Goal: Find specific page/section: Find specific page/section

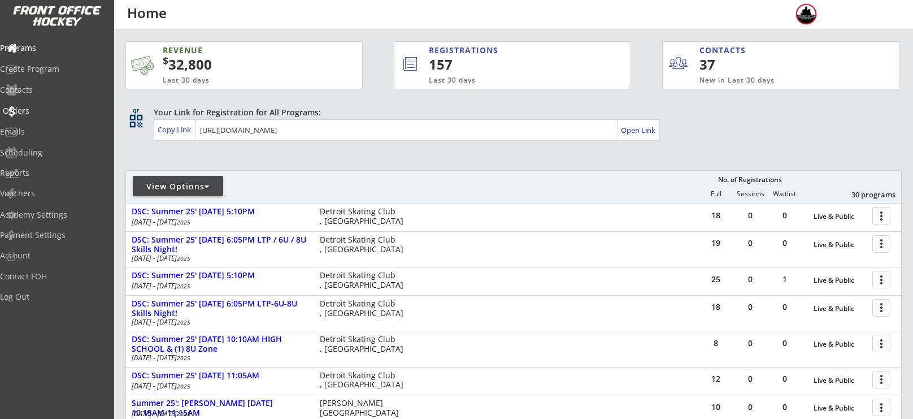
click at [45, 116] on div "Orders" at bounding box center [53, 112] width 107 height 20
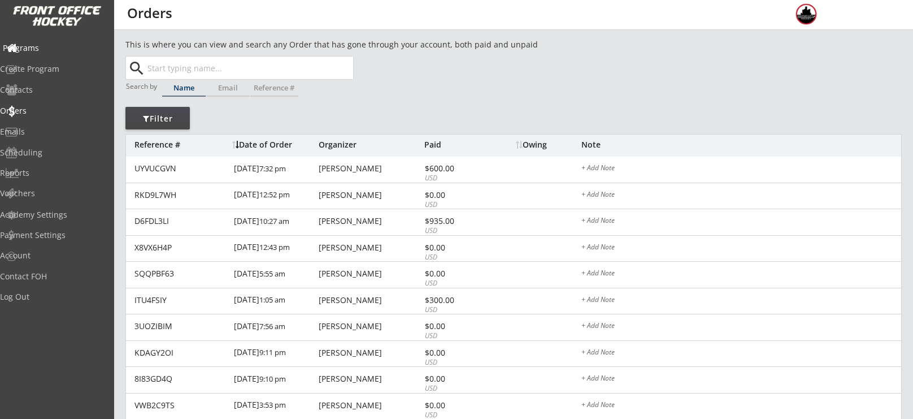
click at [68, 46] on div "Programs" at bounding box center [54, 48] width 102 height 8
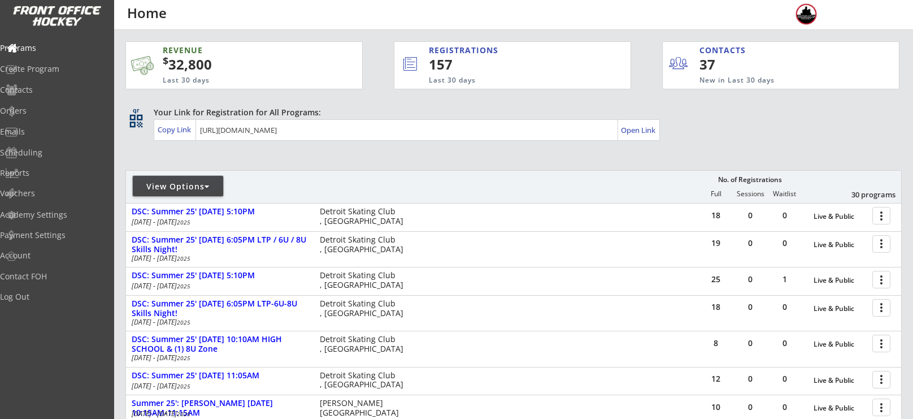
click at [148, 176] on div "View Options" at bounding box center [178, 186] width 90 height 20
select select ""Upcoming Programs""
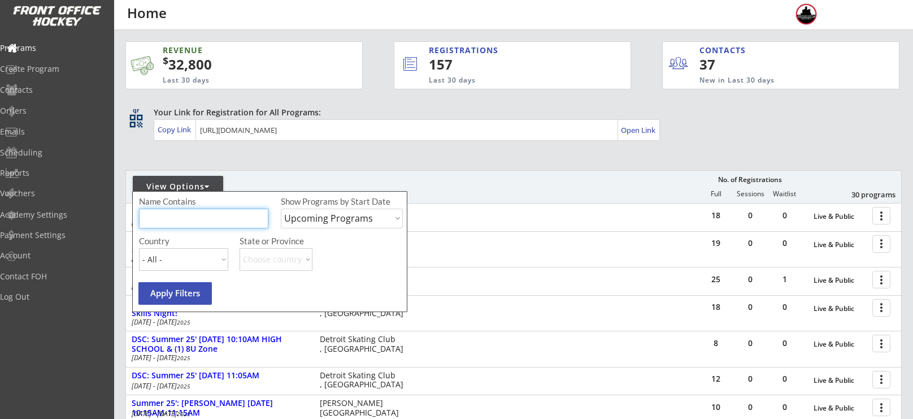
click at [183, 213] on input "input" at bounding box center [203, 219] width 129 height 20
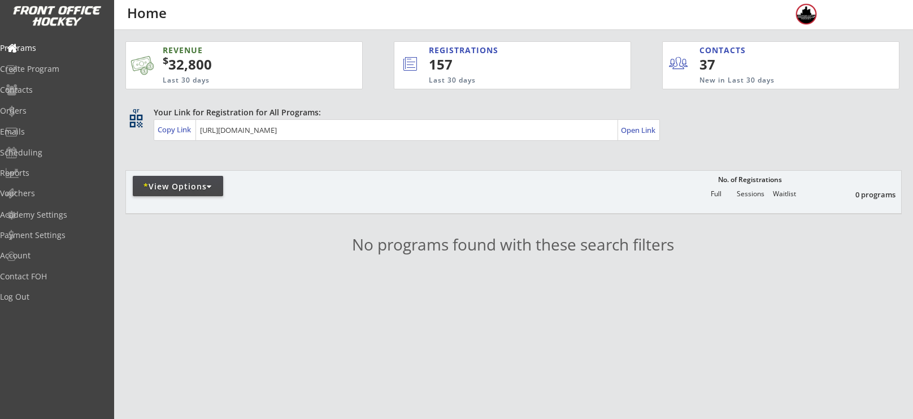
click at [180, 188] on div "* View Options" at bounding box center [178, 186] width 90 height 11
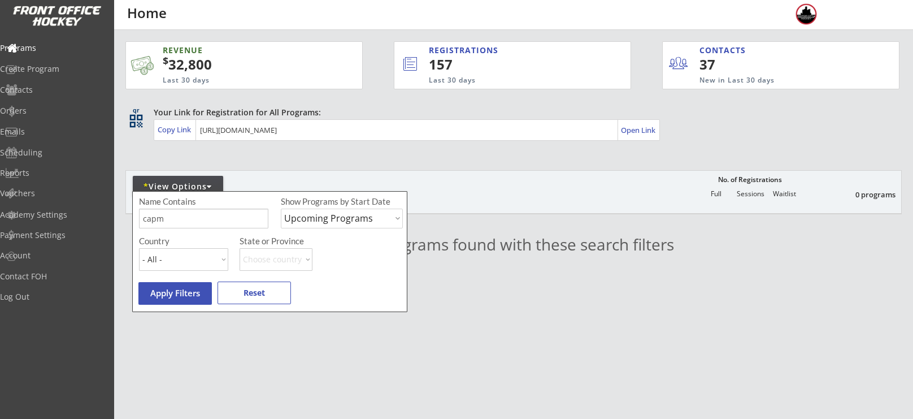
click at [189, 214] on input "input" at bounding box center [203, 219] width 129 height 20
type input "camp"
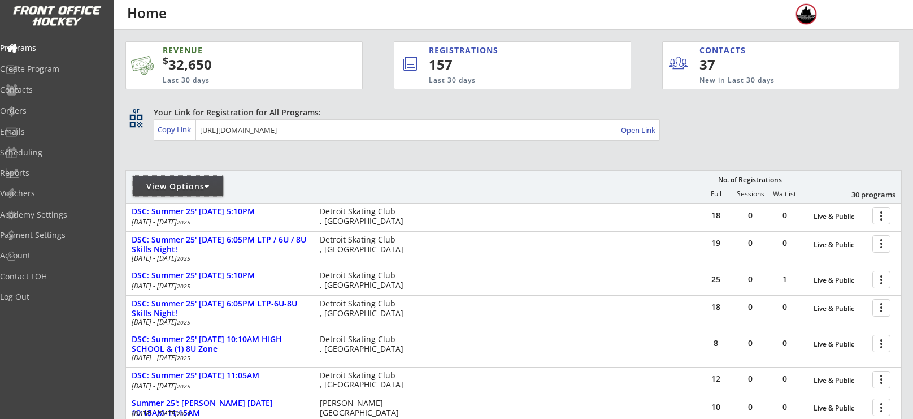
click at [210, 184] on div at bounding box center [207, 187] width 5 height 8
select select ""Upcoming Programs""
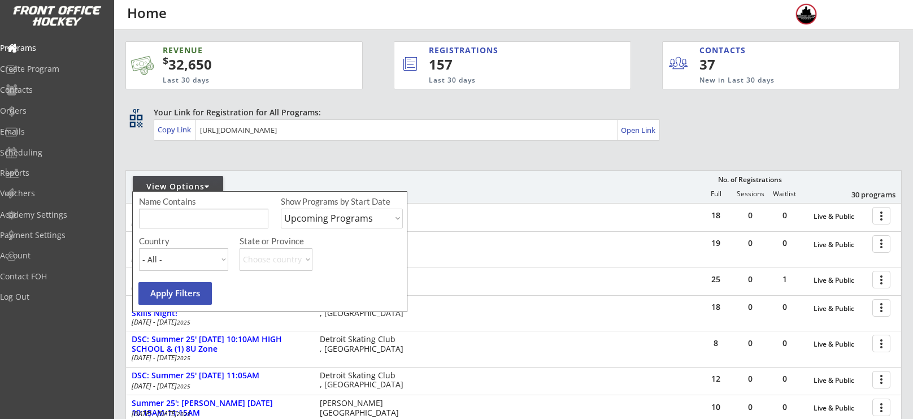
click at [214, 217] on input "input" at bounding box center [203, 219] width 129 height 20
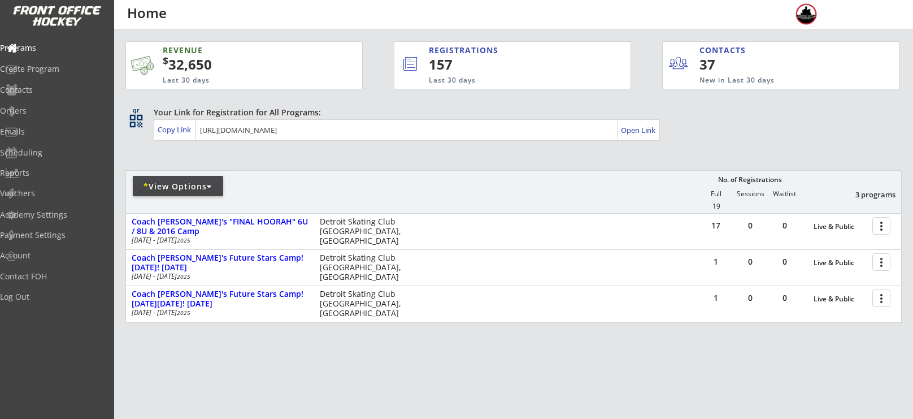
click at [174, 186] on div "* View Options" at bounding box center [178, 186] width 90 height 11
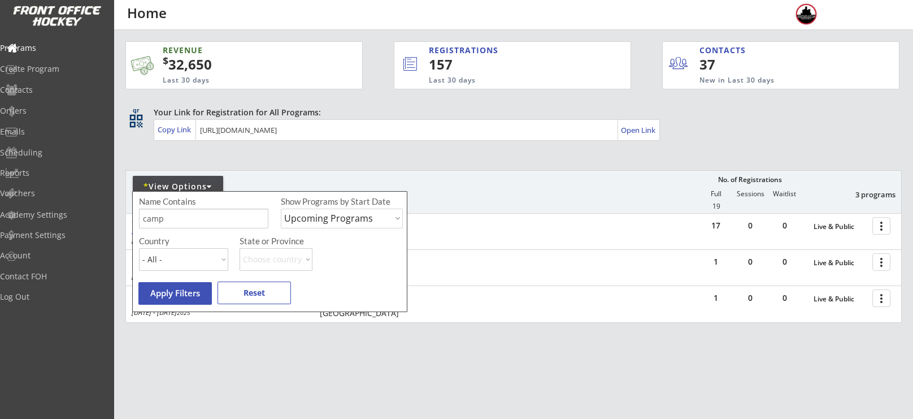
click at [194, 223] on input "input" at bounding box center [203, 219] width 129 height 20
type input "c"
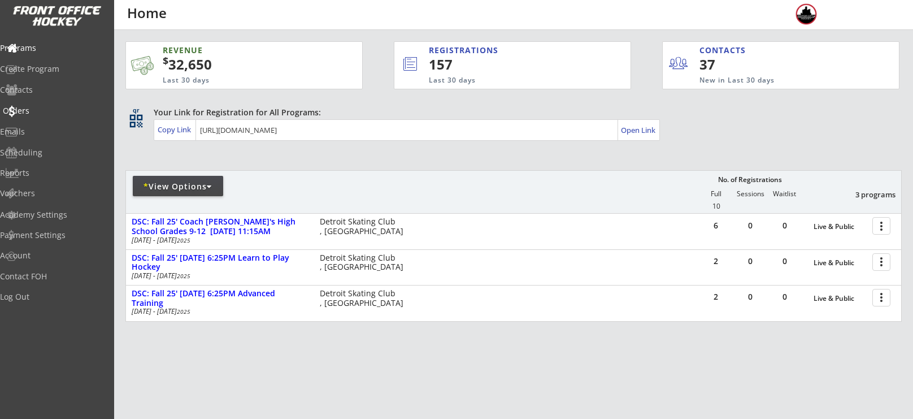
click at [57, 109] on div "Orders" at bounding box center [54, 111] width 102 height 8
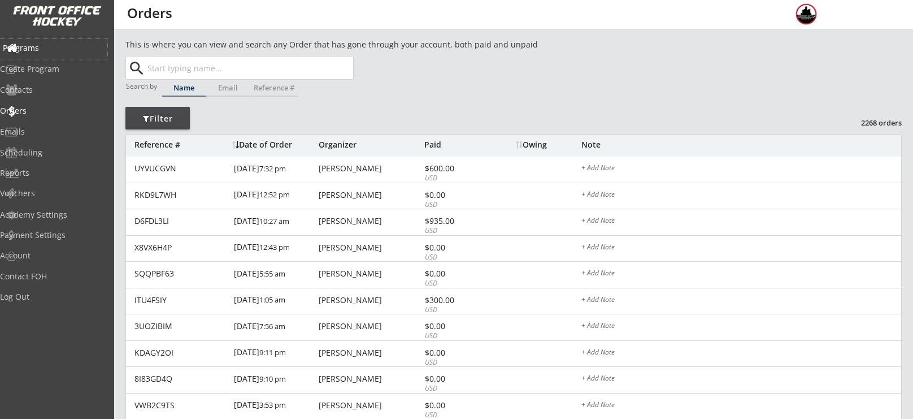
click at [62, 47] on div "Programs" at bounding box center [54, 48] width 102 height 8
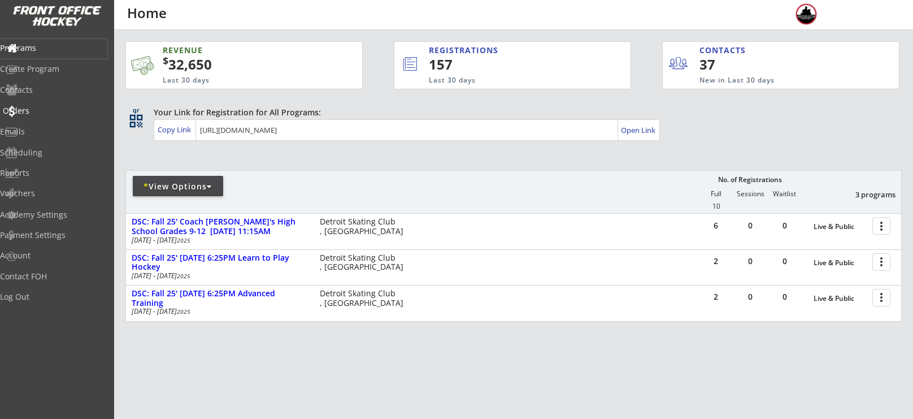
click at [41, 115] on div "Orders" at bounding box center [53, 112] width 107 height 20
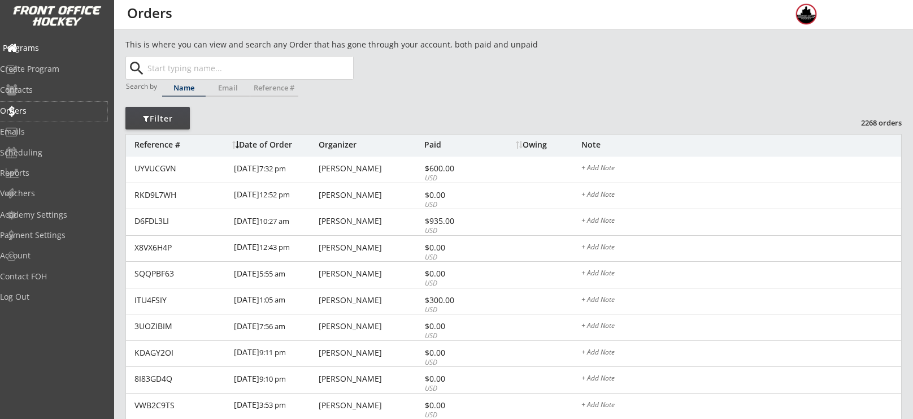
click at [59, 44] on div "Programs" at bounding box center [54, 48] width 102 height 8
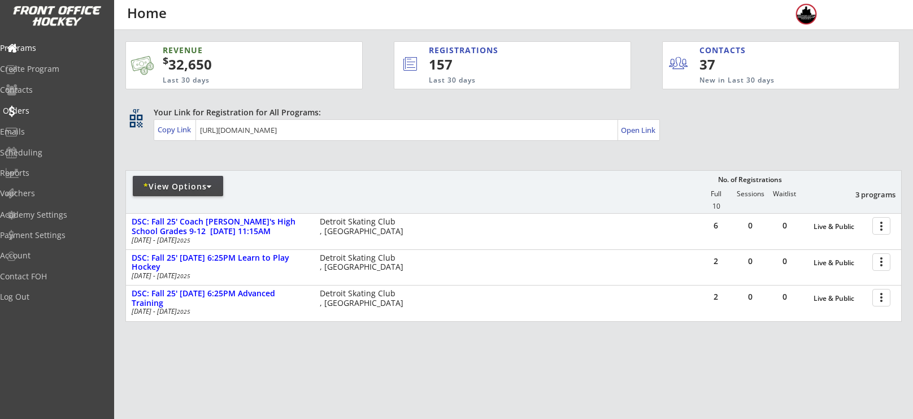
click at [35, 109] on div "Orders" at bounding box center [54, 111] width 102 height 8
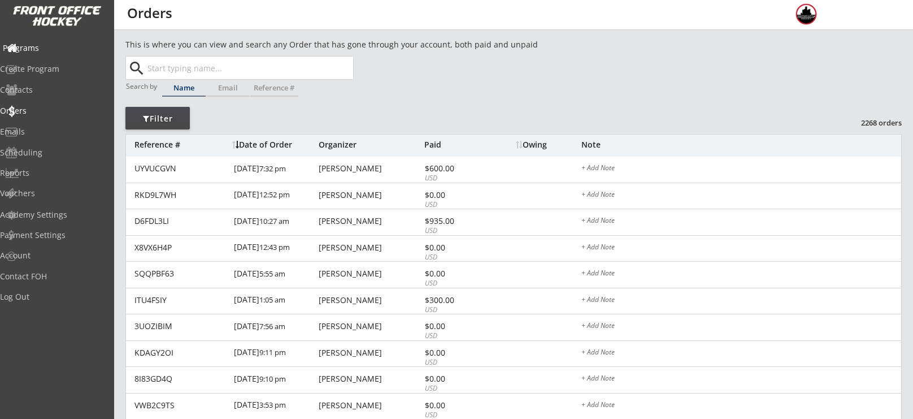
click at [58, 52] on div "Programs" at bounding box center [54, 48] width 102 height 8
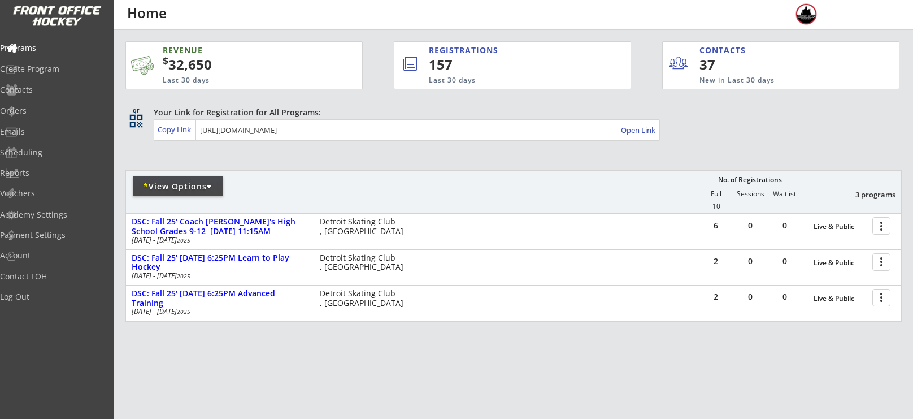
click at [171, 192] on div "* View Options" at bounding box center [178, 186] width 90 height 11
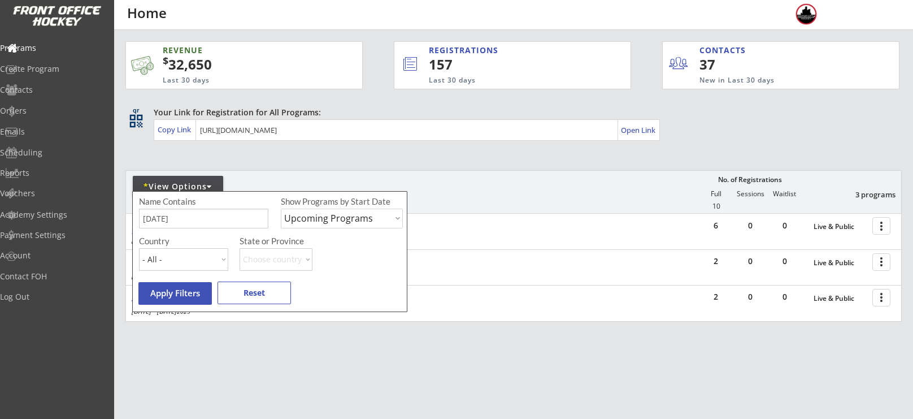
click at [187, 226] on input "input" at bounding box center [203, 219] width 129 height 20
type input "sunday"
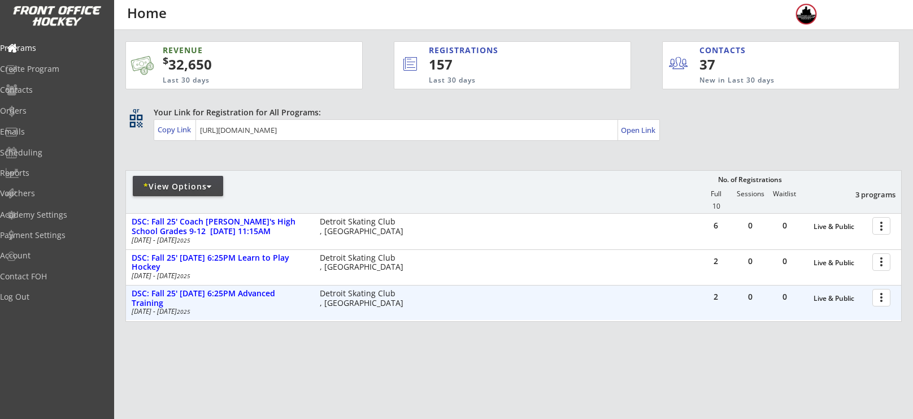
click at [886, 300] on div at bounding box center [884, 297] width 20 height 20
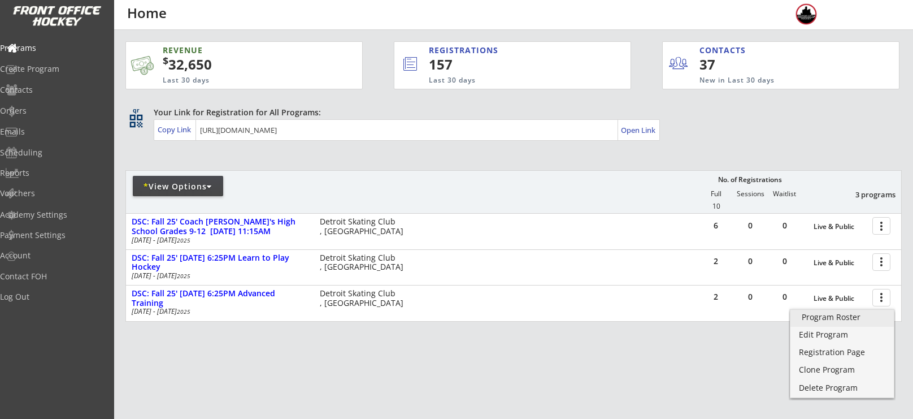
click at [842, 319] on div "Program Roster" at bounding box center [842, 317] width 81 height 8
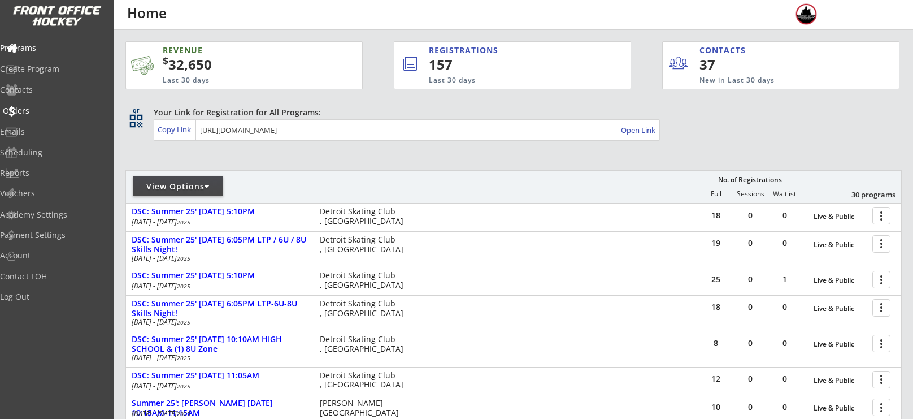
click at [28, 115] on div "Orders" at bounding box center [54, 111] width 102 height 8
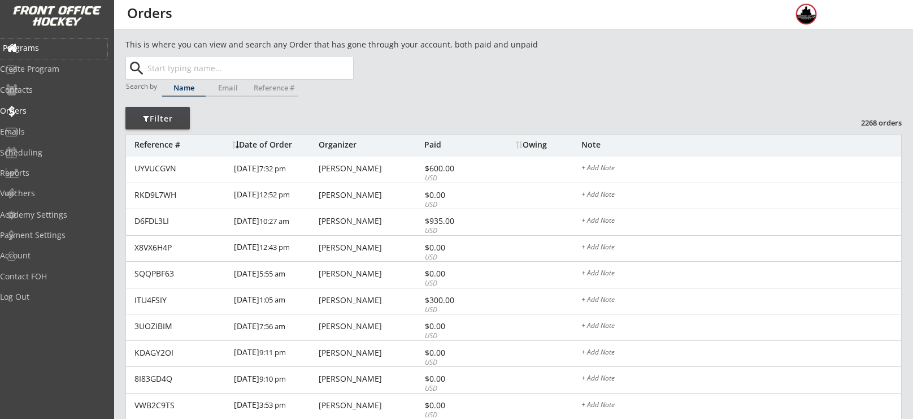
click at [63, 50] on div "Programs" at bounding box center [54, 48] width 102 height 8
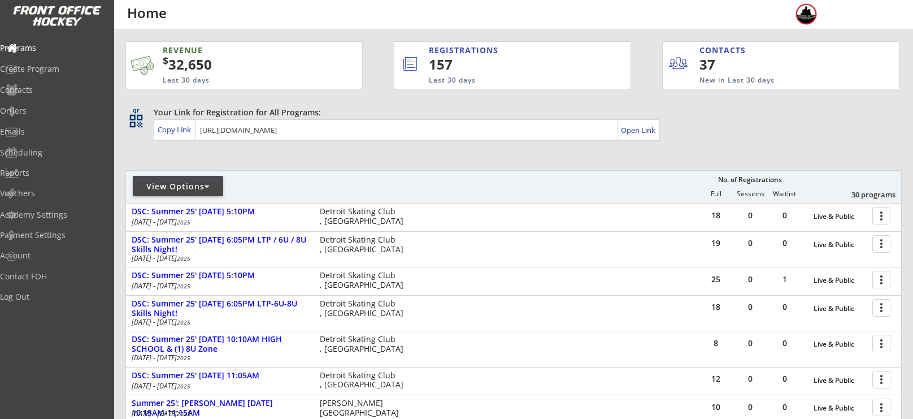
click at [179, 181] on div "View Options" at bounding box center [178, 186] width 90 height 11
select select ""Upcoming Programs""
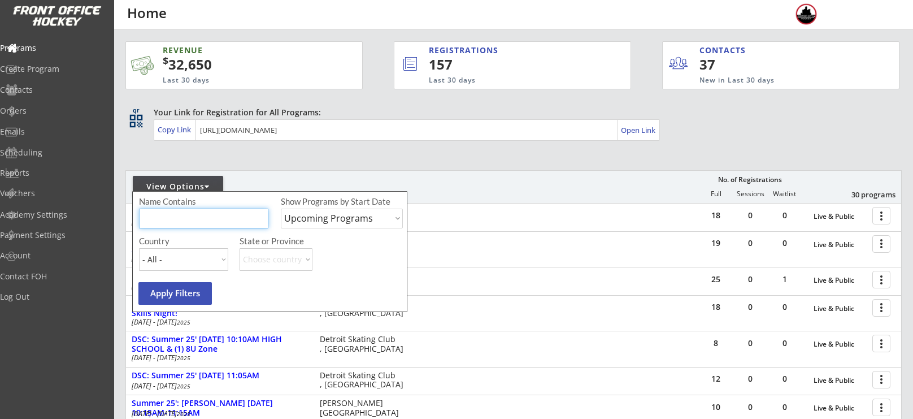
click at [193, 224] on input "input" at bounding box center [203, 219] width 129 height 20
type input "fall"
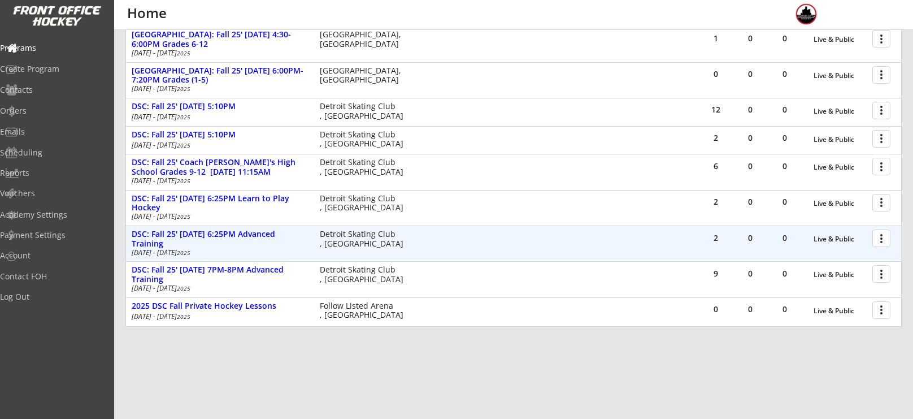
scroll to position [196, 0]
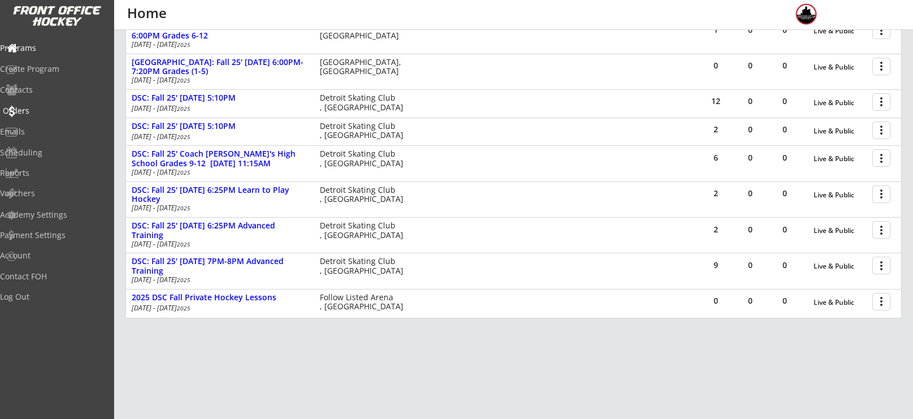
click at [47, 111] on div "Orders" at bounding box center [54, 111] width 102 height 8
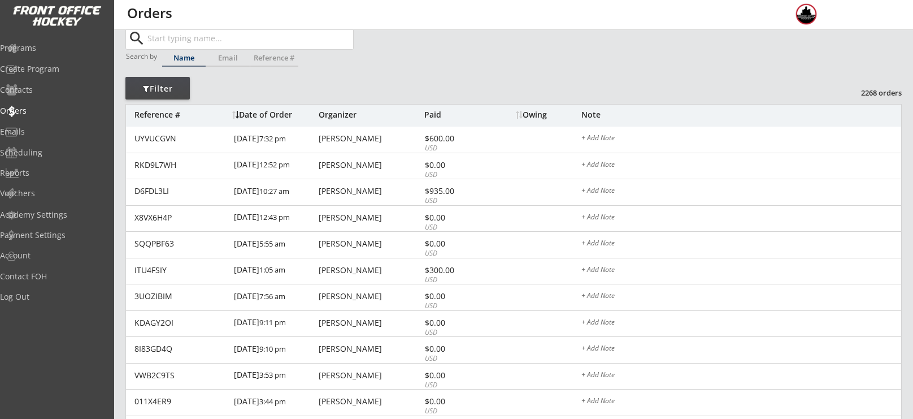
scroll to position [31, 0]
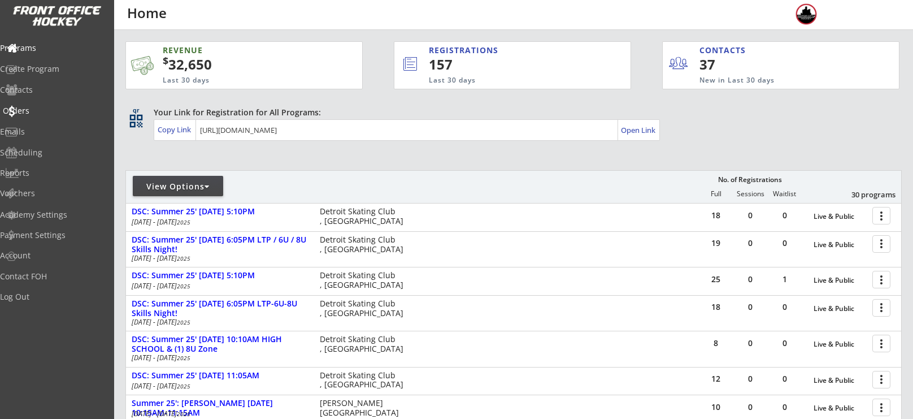
click at [33, 112] on div "Orders" at bounding box center [54, 111] width 102 height 8
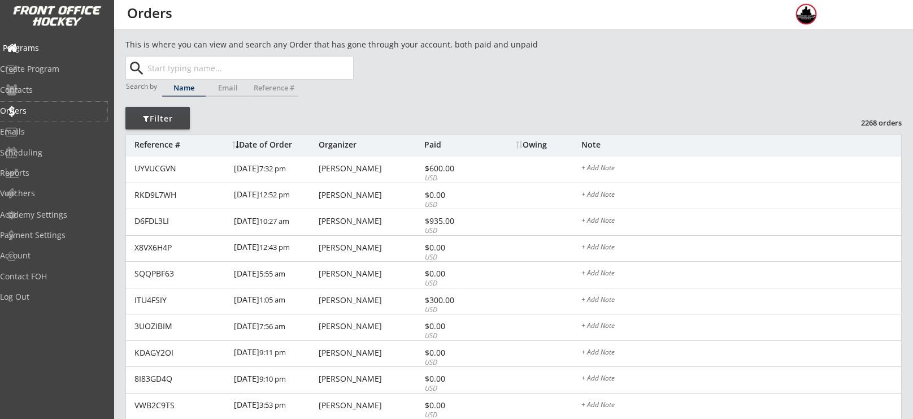
click at [58, 44] on div "Programs" at bounding box center [54, 48] width 102 height 8
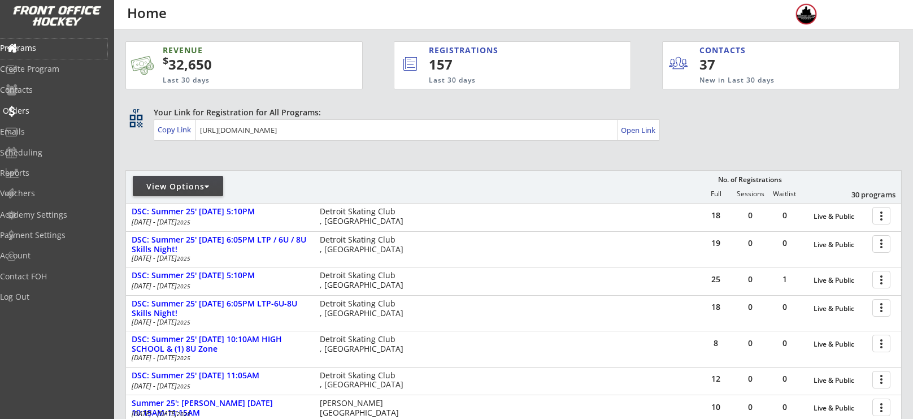
click at [53, 107] on div "Orders" at bounding box center [54, 111] width 102 height 8
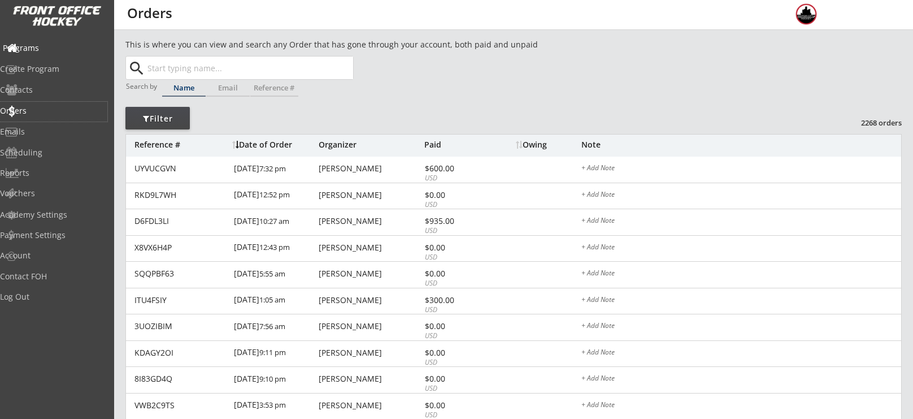
click at [43, 49] on div "Programs" at bounding box center [54, 48] width 102 height 8
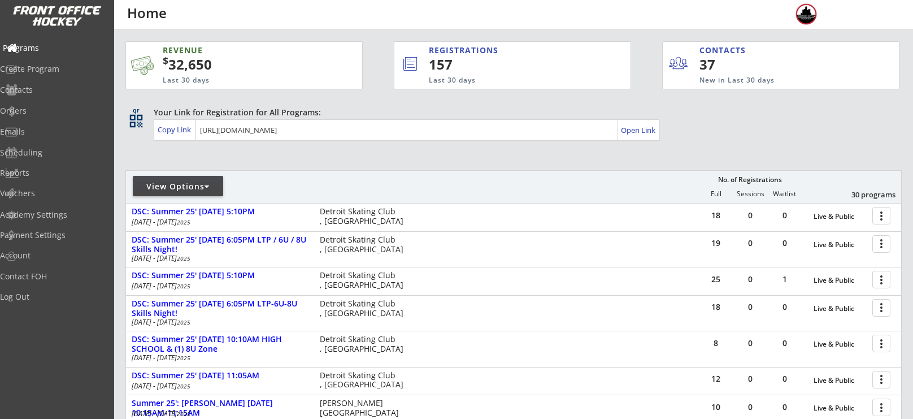
click at [43, 49] on div "Programs" at bounding box center [54, 48] width 102 height 8
click at [56, 111] on div "Orders" at bounding box center [54, 111] width 102 height 8
